Goal: Communication & Community: Answer question/provide support

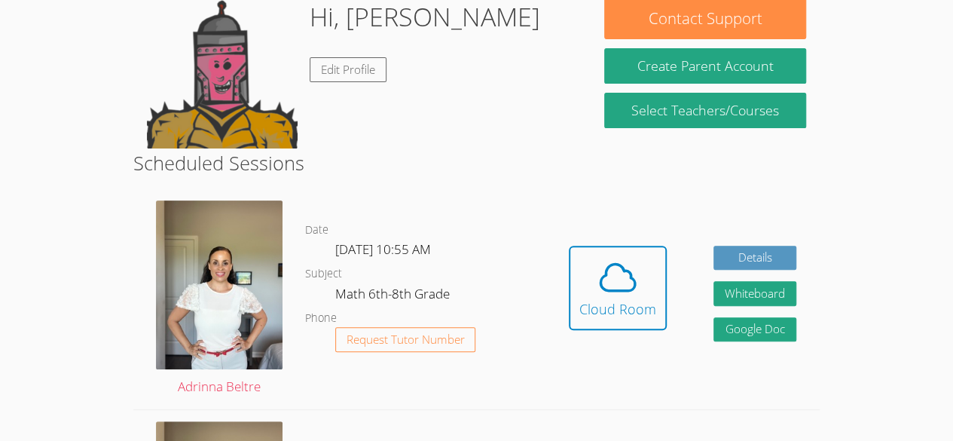
scroll to position [151, 0]
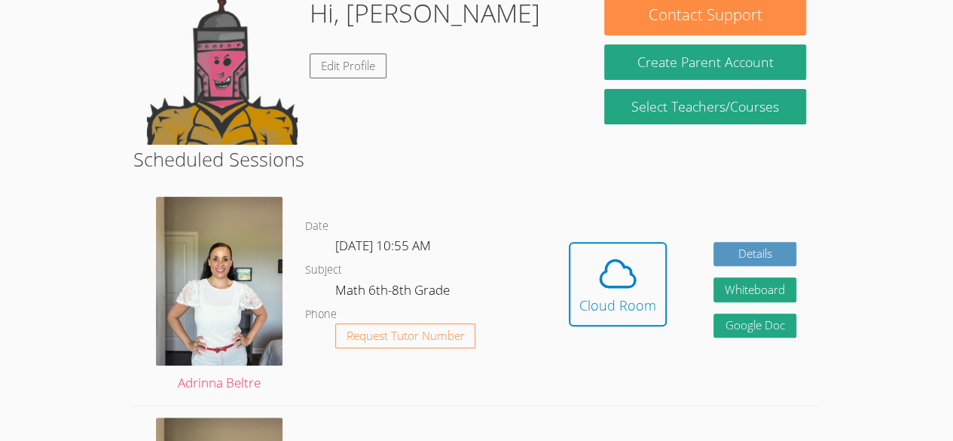
click at [396, 277] on dl "Date [DATE] 10:55 AM Subject Math 6th-8th Grade Phone Request Tutor Number" at bounding box center [425, 295] width 240 height 157
click at [435, 78] on div "Hi, [PERSON_NAME] Edit Profile" at bounding box center [425, 69] width 230 height 151
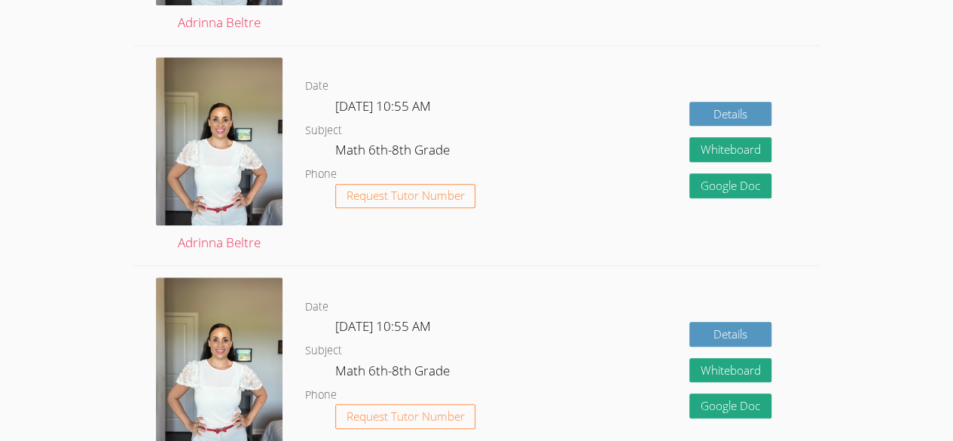
click at [434, 96] on dd "[DATE] 10:55 AM" at bounding box center [384, 109] width 99 height 26
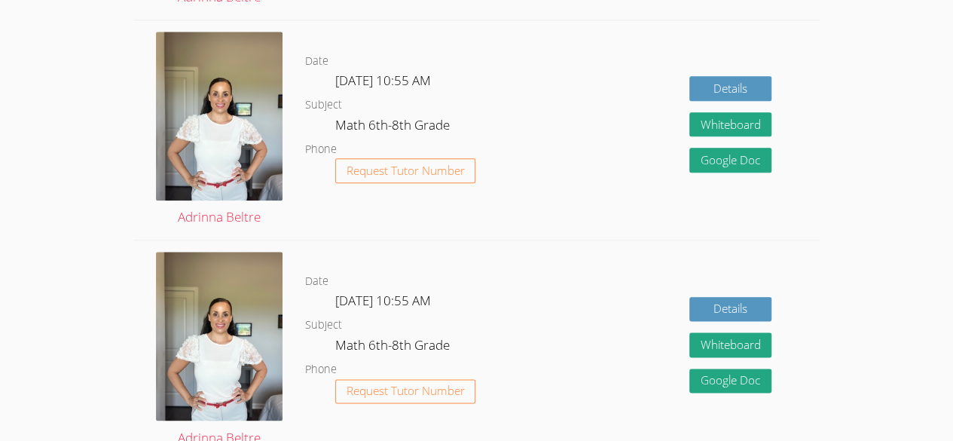
scroll to position [775, 0]
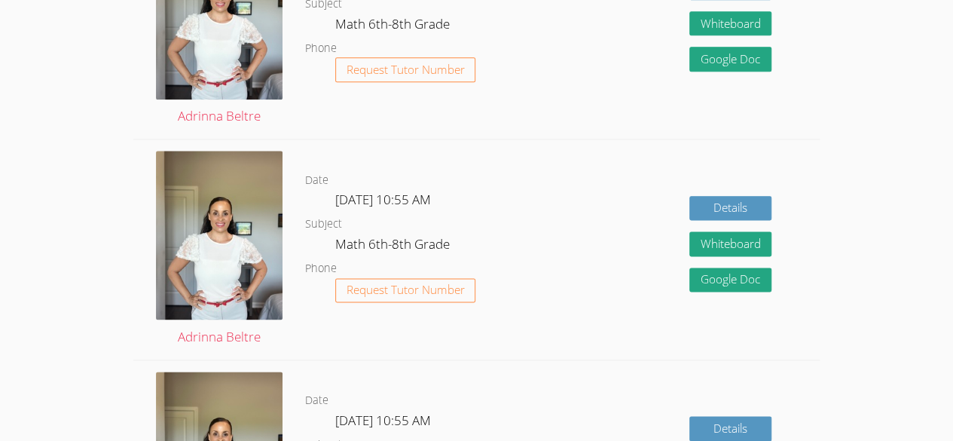
click at [532, 247] on dl "Date Tue Sep 23, 10:55 AM Subject Math 6th-8th Grade Phone Request Tutor Number" at bounding box center [425, 249] width 240 height 157
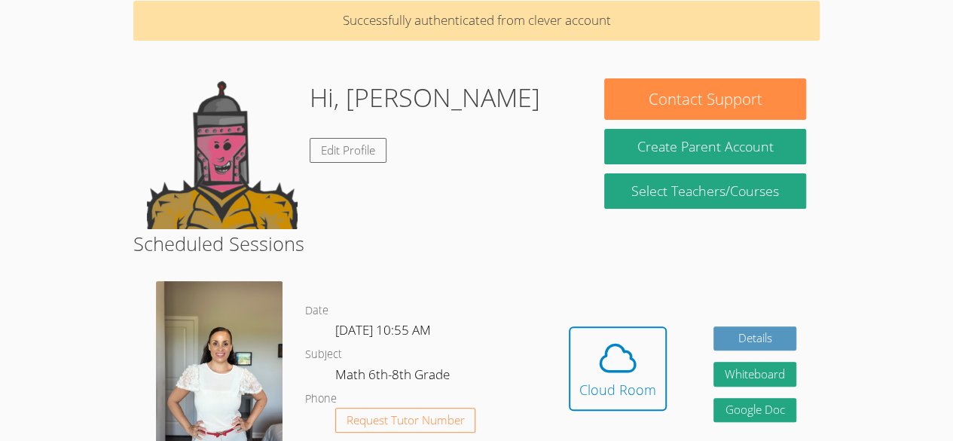
scroll to position [108, 0]
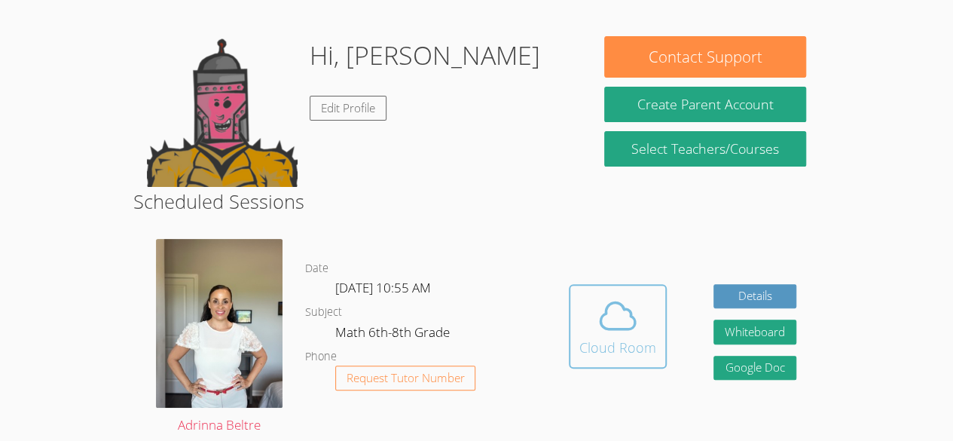
click at [610, 337] on div "Cloud Room" at bounding box center [617, 347] width 77 height 21
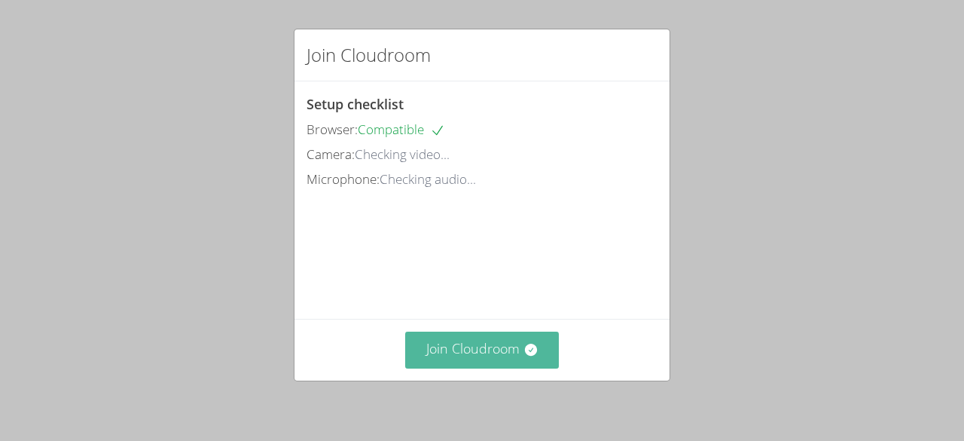
click at [465, 350] on button "Join Cloudroom" at bounding box center [482, 349] width 154 height 37
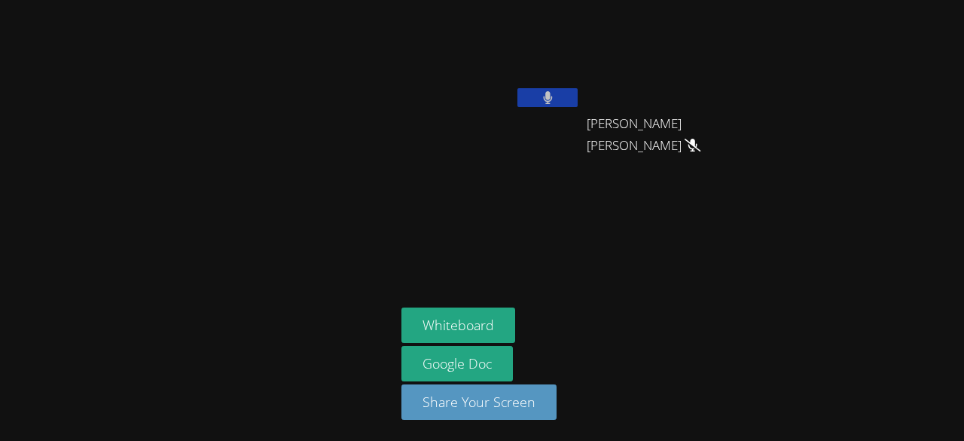
click at [562, 103] on button at bounding box center [547, 97] width 60 height 19
click at [685, 59] on video at bounding box center [676, 56] width 179 height 101
click at [678, 53] on video at bounding box center [676, 56] width 179 height 101
click at [678, 59] on video at bounding box center [676, 56] width 179 height 101
click at [677, 60] on video at bounding box center [676, 56] width 179 height 101
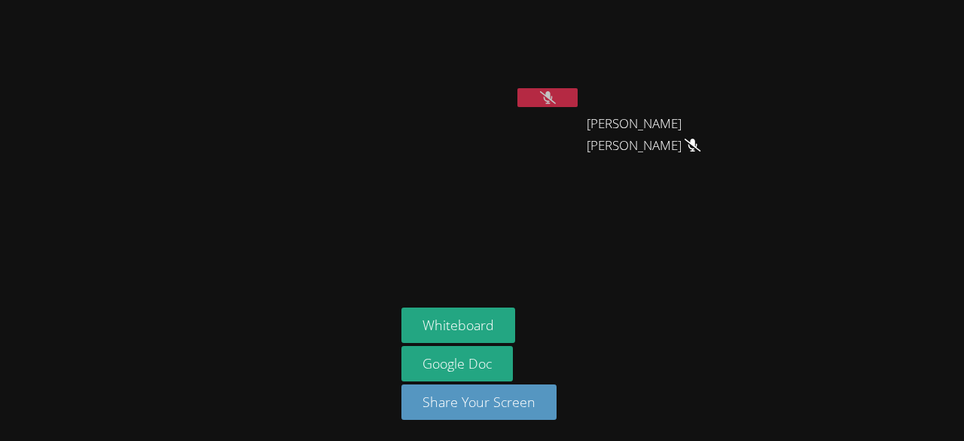
click at [663, 50] on video at bounding box center [676, 56] width 179 height 101
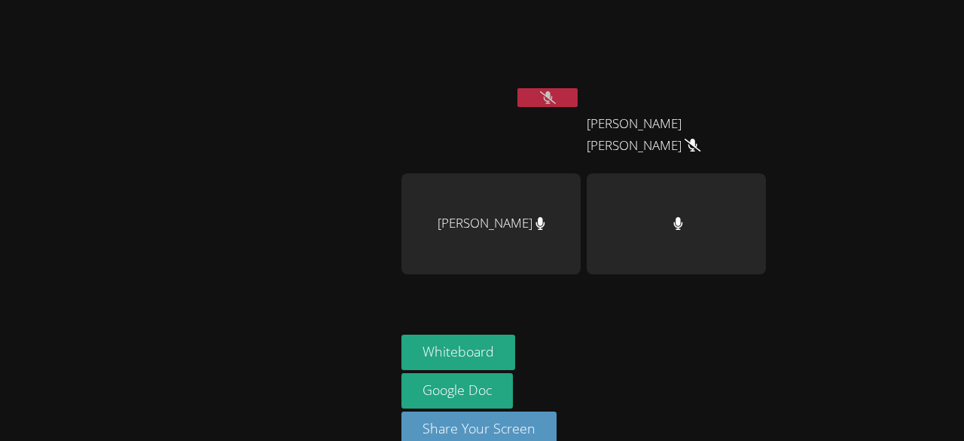
click at [679, 56] on video at bounding box center [676, 56] width 179 height 101
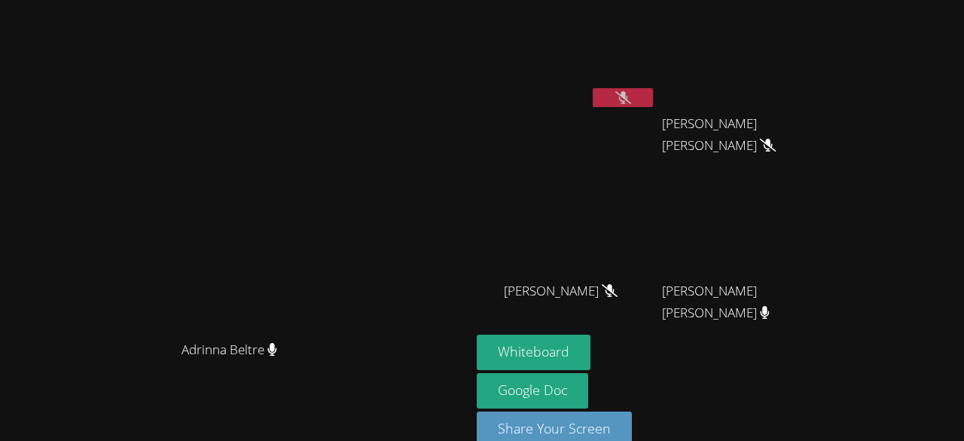
click at [773, 151] on icon at bounding box center [768, 145] width 16 height 13
click at [653, 92] on button at bounding box center [623, 97] width 60 height 19
click at [631, 93] on icon at bounding box center [623, 97] width 16 height 13
click at [627, 93] on icon at bounding box center [622, 97] width 9 height 13
click at [631, 93] on icon at bounding box center [623, 97] width 16 height 13
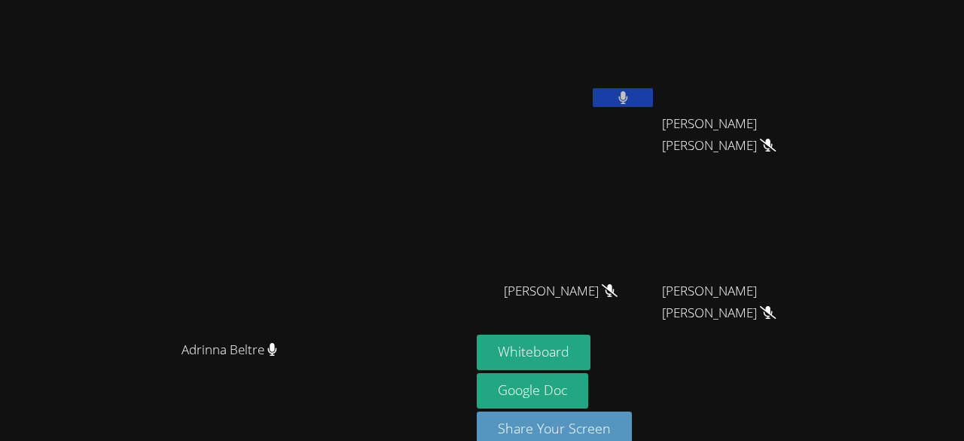
click at [627, 93] on icon at bounding box center [622, 97] width 9 height 13
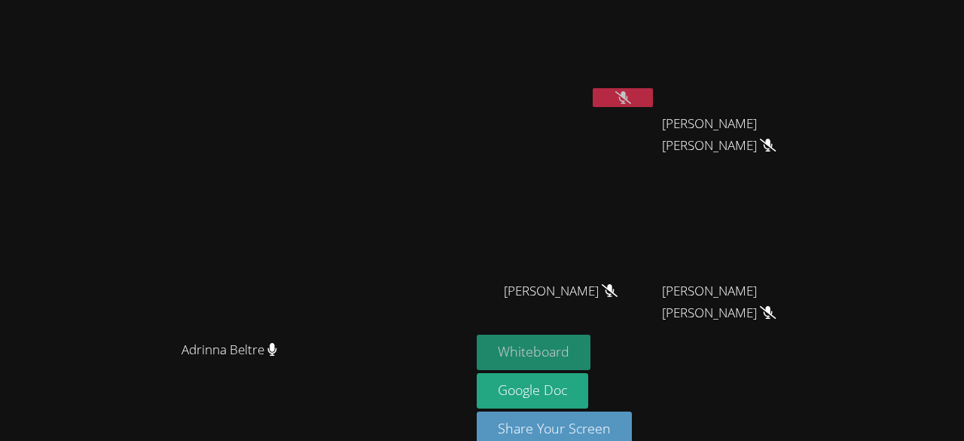
click at [590, 357] on button "Whiteboard" at bounding box center [534, 351] width 114 height 35
click at [631, 102] on icon at bounding box center [623, 97] width 16 height 13
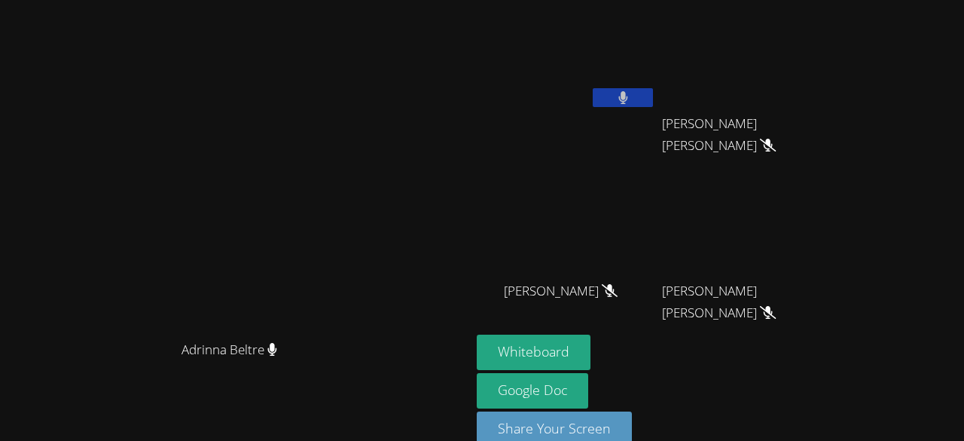
click at [627, 99] on icon at bounding box center [622, 97] width 9 height 13
click at [631, 99] on icon at bounding box center [623, 97] width 16 height 13
click at [628, 94] on icon at bounding box center [623, 97] width 10 height 13
click at [631, 94] on icon at bounding box center [623, 97] width 16 height 13
click at [628, 94] on icon at bounding box center [623, 97] width 10 height 13
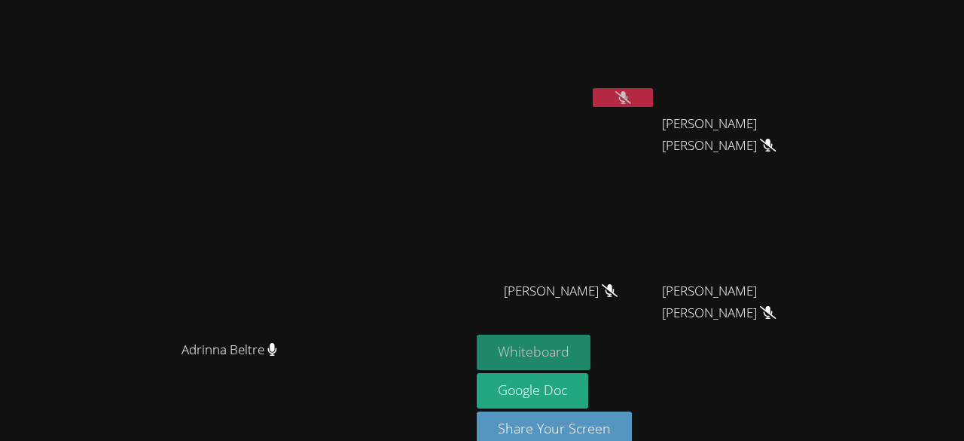
click at [590, 349] on button "Whiteboard" at bounding box center [534, 351] width 114 height 35
click at [631, 96] on icon at bounding box center [623, 97] width 16 height 13
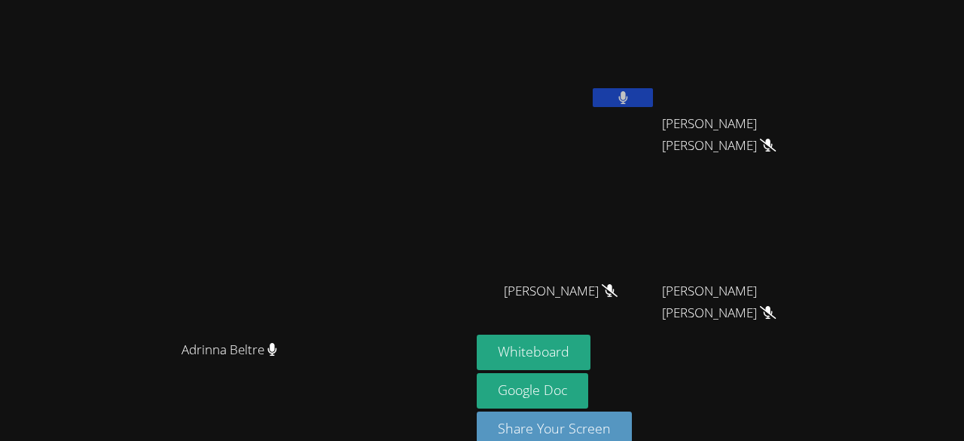
click at [627, 96] on icon at bounding box center [622, 97] width 9 height 13
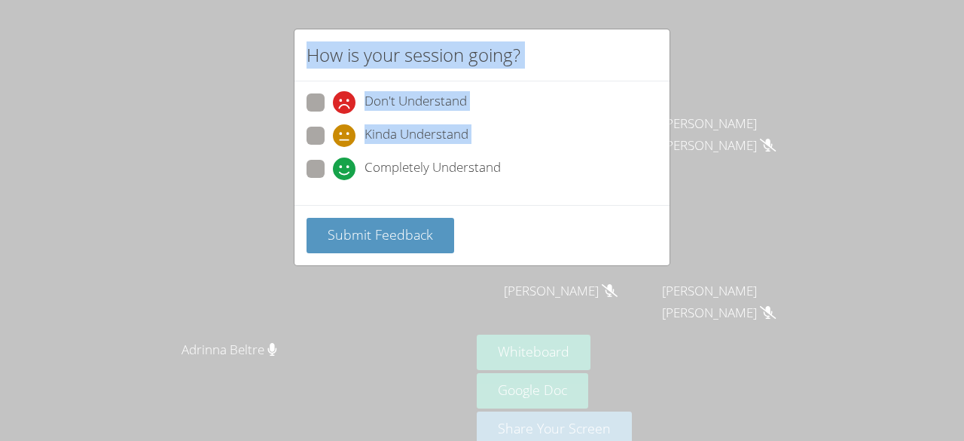
drag, startPoint x: 134, startPoint y: 69, endPoint x: 309, endPoint y: 136, distance: 187.4
click at [309, 136] on div "How is your session going? Don't Understand Kinda Understand Completely Underst…" at bounding box center [482, 220] width 964 height 441
click at [317, 151] on div "Kinda Understand" at bounding box center [482, 140] width 351 height 27
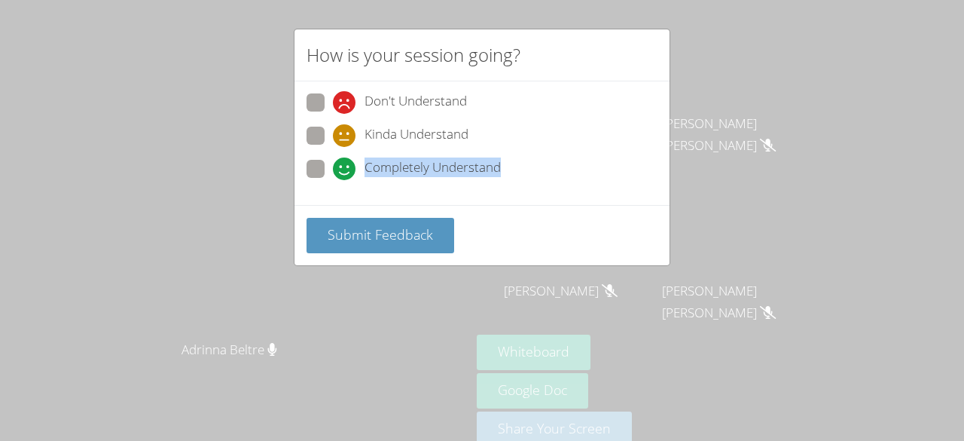
drag, startPoint x: 323, startPoint y: 175, endPoint x: 313, endPoint y: 160, distance: 19.0
click at [313, 160] on label "Completely Understand" at bounding box center [404, 170] width 194 height 20
click at [333, 180] on span at bounding box center [333, 180] width 0 height 0
click at [333, 160] on input "Completely Understand" at bounding box center [339, 166] width 13 height 13
radio input "true"
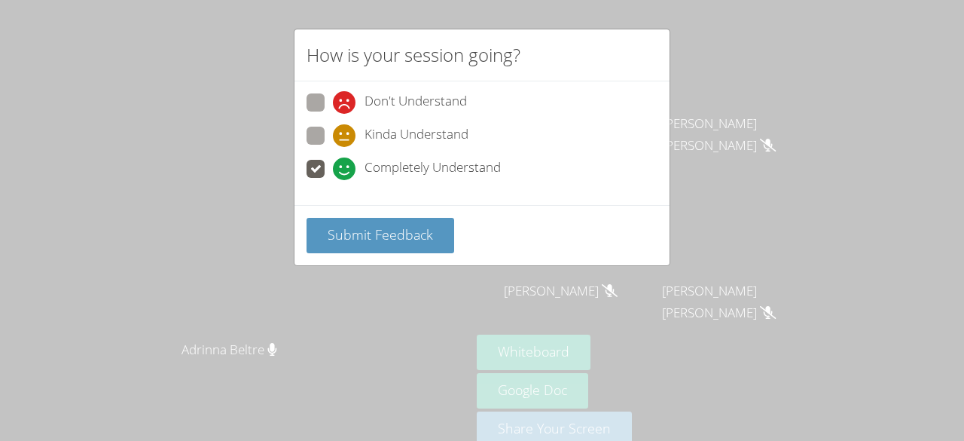
click at [349, 212] on div "Submit Feedback" at bounding box center [481, 235] width 375 height 60
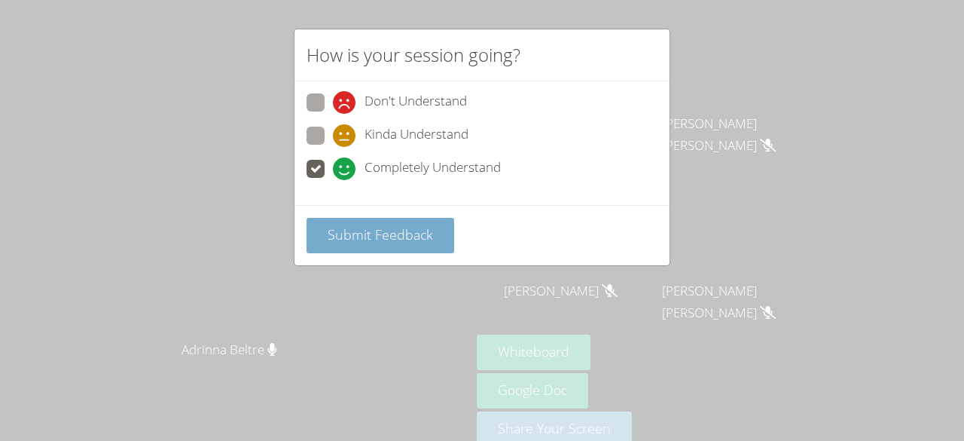
click at [354, 225] on span "Submit Feedback" at bounding box center [380, 234] width 105 height 18
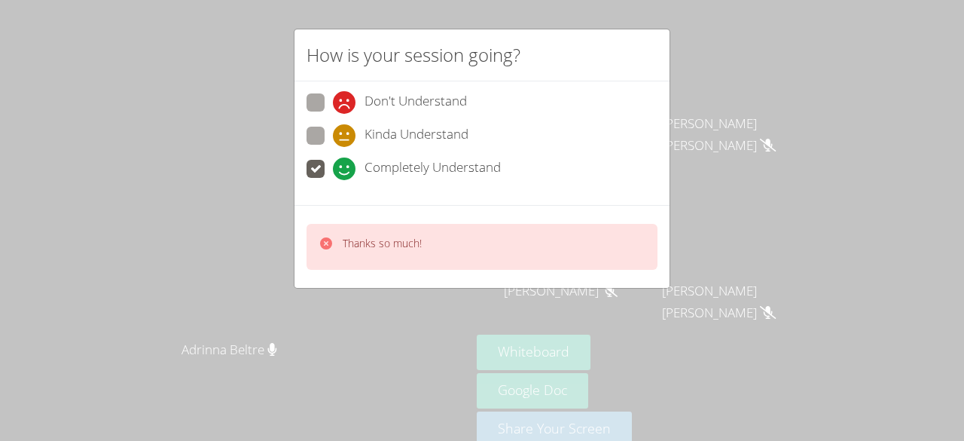
click at [743, 67] on div "How is your session going? Don't Understand Kinda Understand Completely Underst…" at bounding box center [482, 220] width 964 height 441
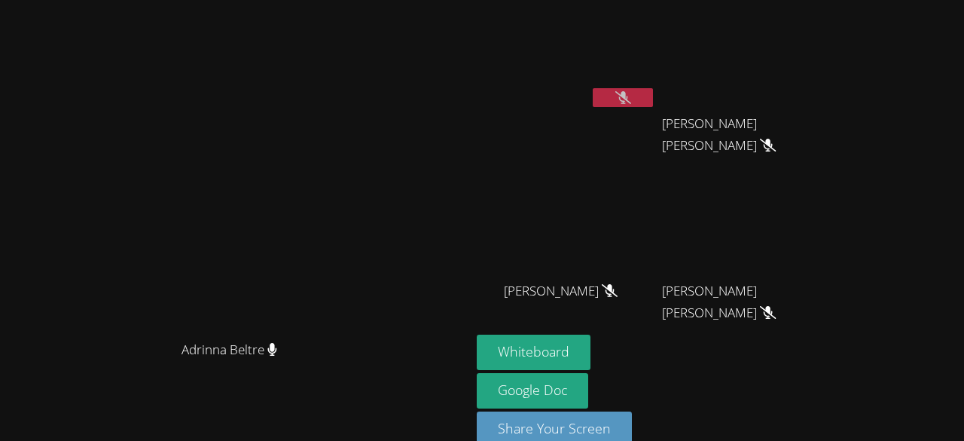
click at [653, 95] on button at bounding box center [623, 97] width 60 height 19
click at [653, 104] on button at bounding box center [623, 97] width 60 height 19
click at [790, 389] on div "Whiteboard Google Doc Share Your Screen" at bounding box center [659, 396] width 365 height 124
